Goal: Information Seeking & Learning: Learn about a topic

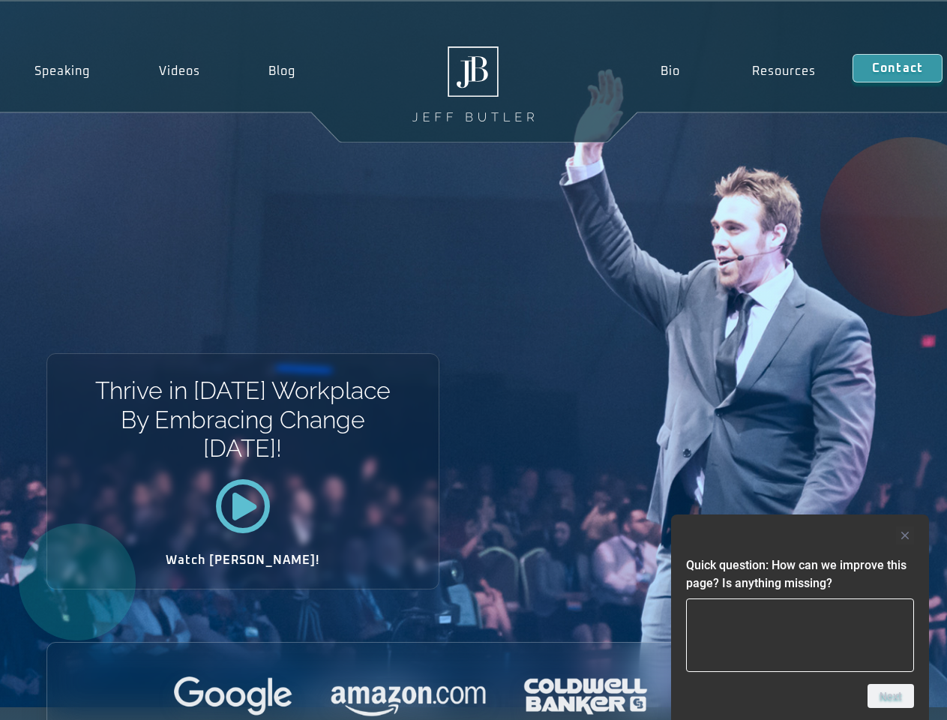
click at [473, 360] on div "Thrive in [DATE] Workplace By Embracing Change [DATE]! Watch [PERSON_NAME]!" at bounding box center [473, 354] width 947 height 706
click at [800, 535] on div at bounding box center [800, 535] width 228 height 18
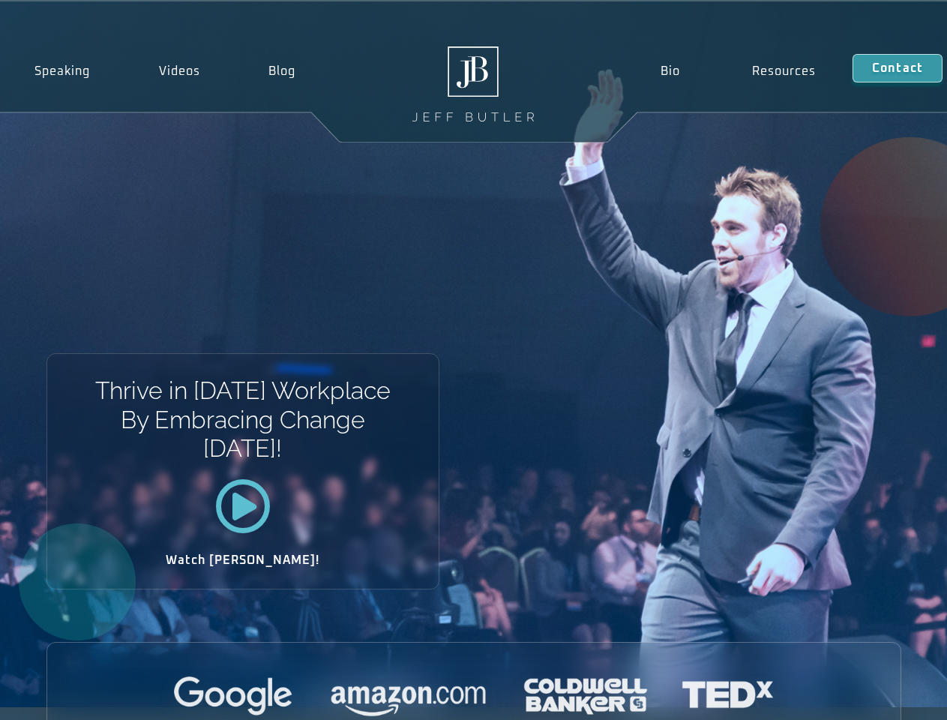
click at [891, 696] on div at bounding box center [473, 696] width 853 height 41
